Goal: Find specific page/section: Find specific page/section

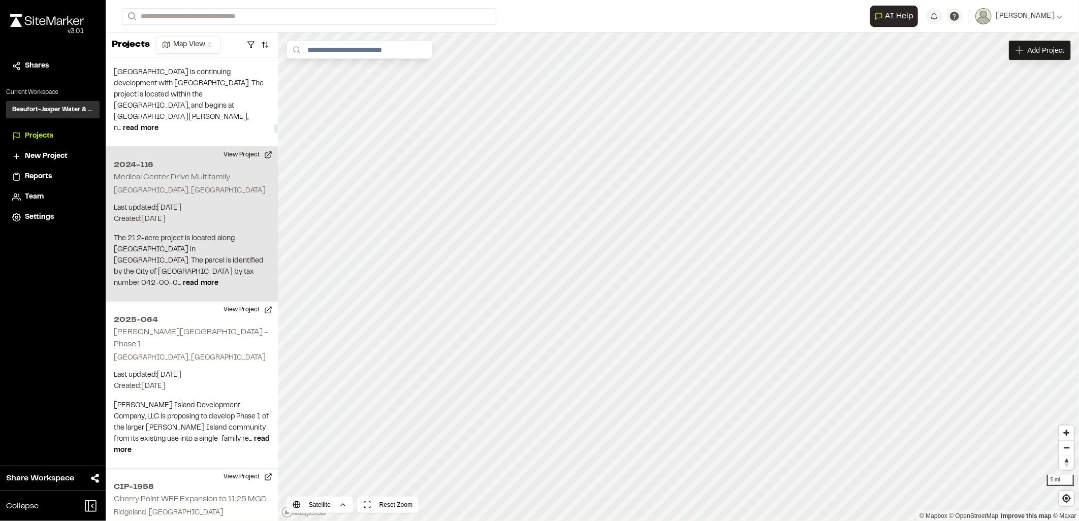
scroll to position [3837, 0]
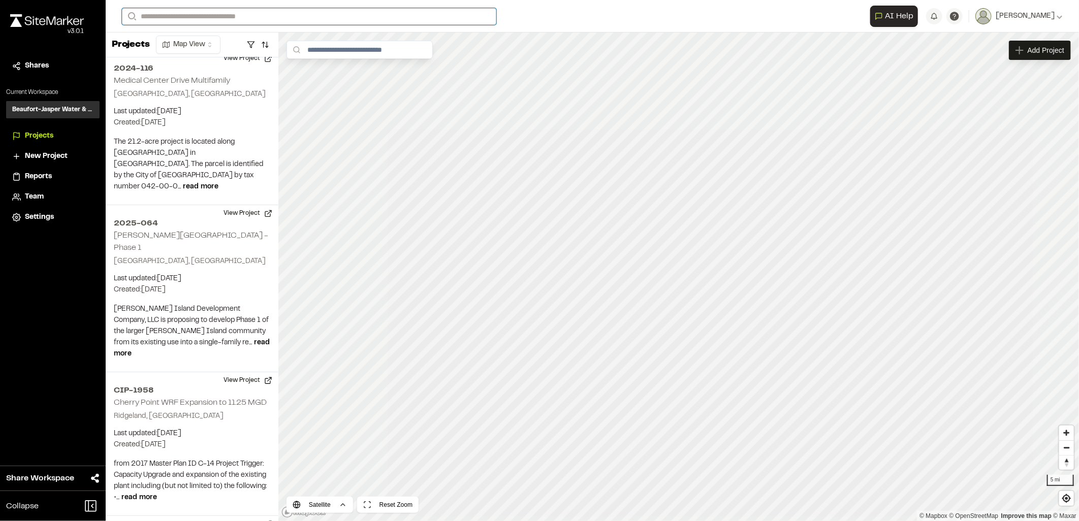
click at [247, 19] on input "Search" at bounding box center [309, 16] width 374 height 17
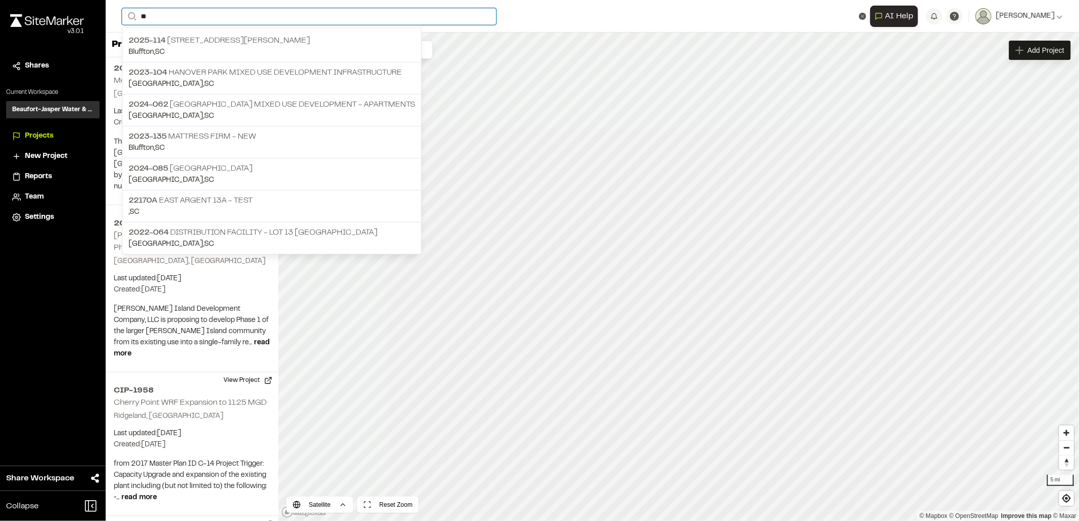
type input "**"
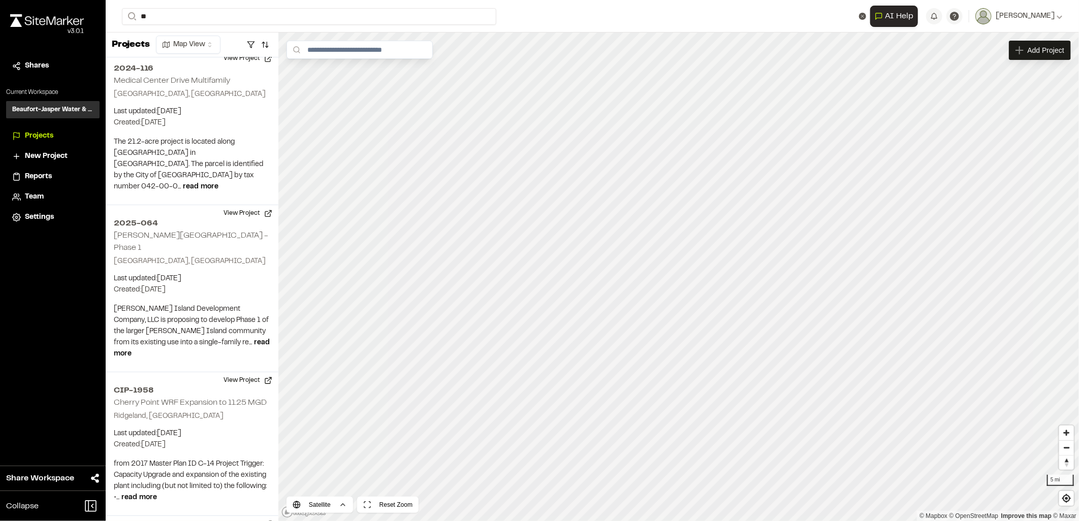
drag, startPoint x: 191, startPoint y: 46, endPoint x: 181, endPoint y: 41, distance: 11.6
click at [181, 41] on p "2025-[STREET_ADDRESS][PERSON_NAME]" at bounding box center [271, 41] width 286 height 12
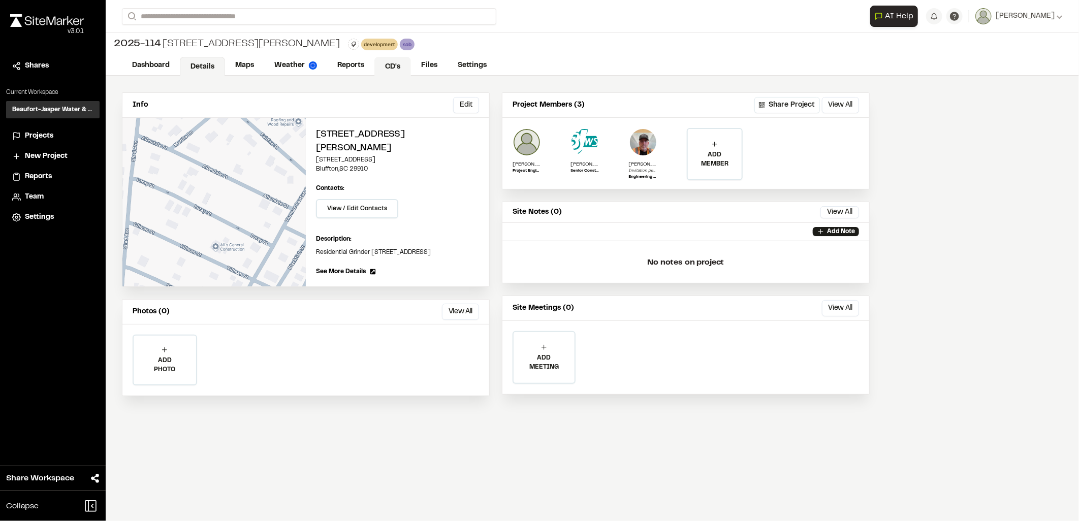
click at [404, 66] on link "CD's" at bounding box center [392, 66] width 37 height 19
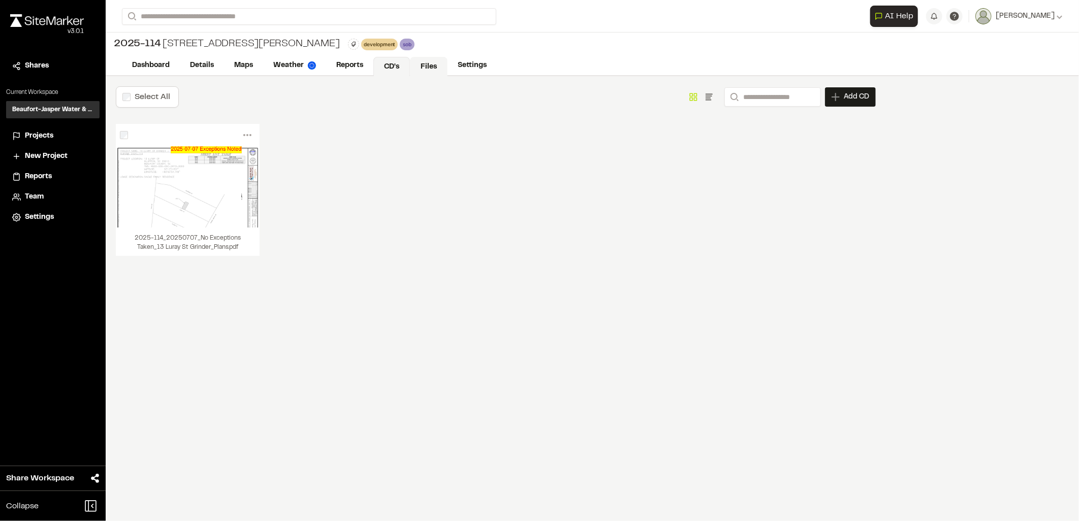
click at [415, 69] on link "Files" at bounding box center [429, 66] width 38 height 19
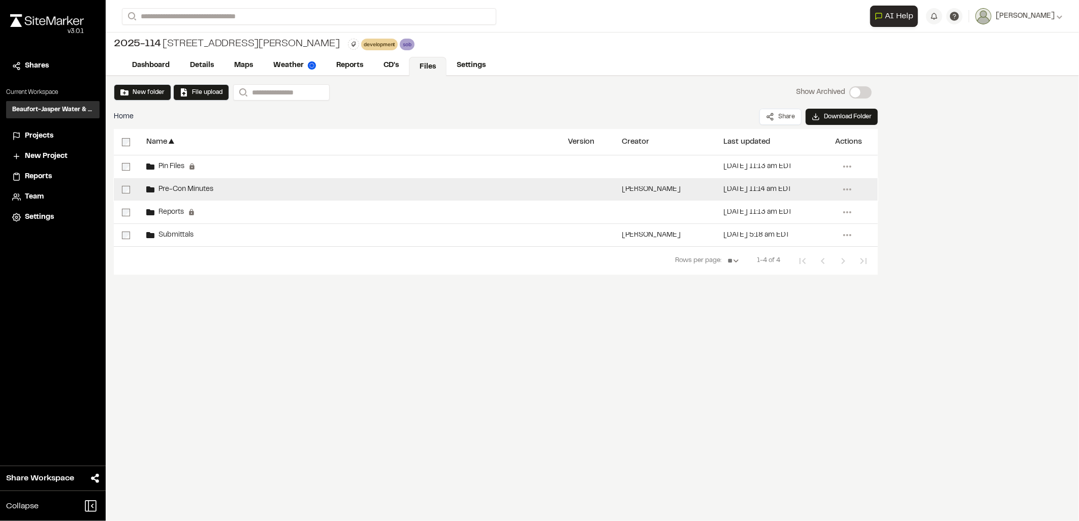
click at [239, 192] on div "Pre-Con Minutes" at bounding box center [349, 189] width 422 height 22
